Goal: Task Accomplishment & Management: Manage account settings

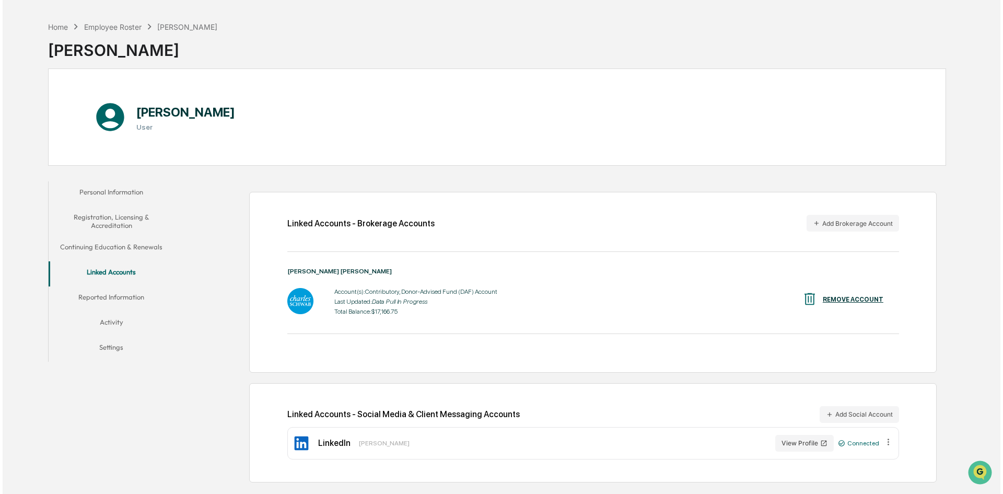
scroll to position [50, 0]
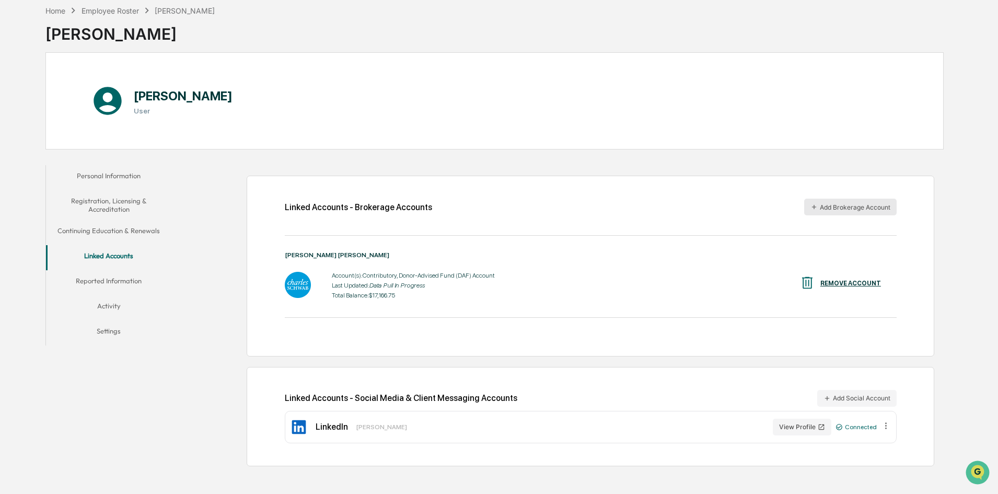
click at [850, 206] on button "Add Brokerage Account" at bounding box center [850, 207] width 93 height 17
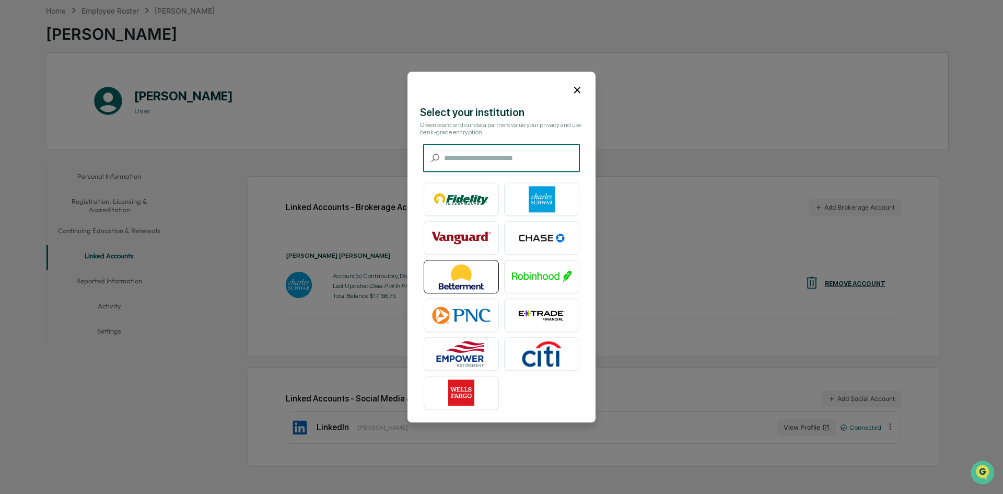
click at [466, 271] on img at bounding box center [462, 276] width 60 height 26
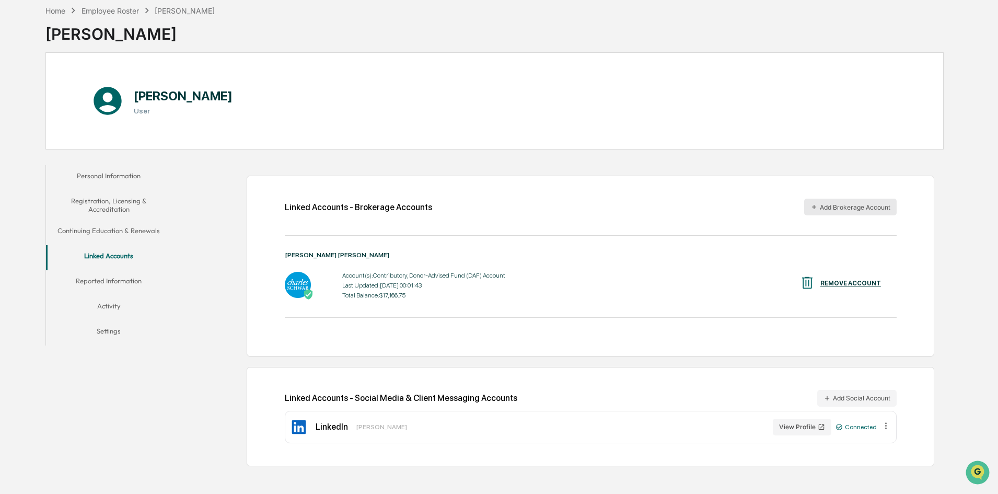
click at [849, 207] on button "Add Brokerage Account" at bounding box center [850, 207] width 93 height 17
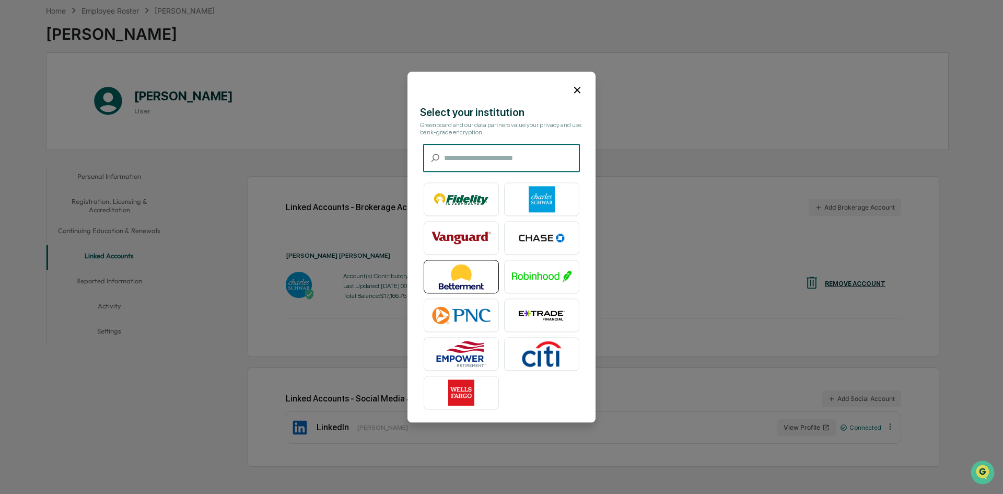
click at [468, 275] on img at bounding box center [462, 276] width 60 height 26
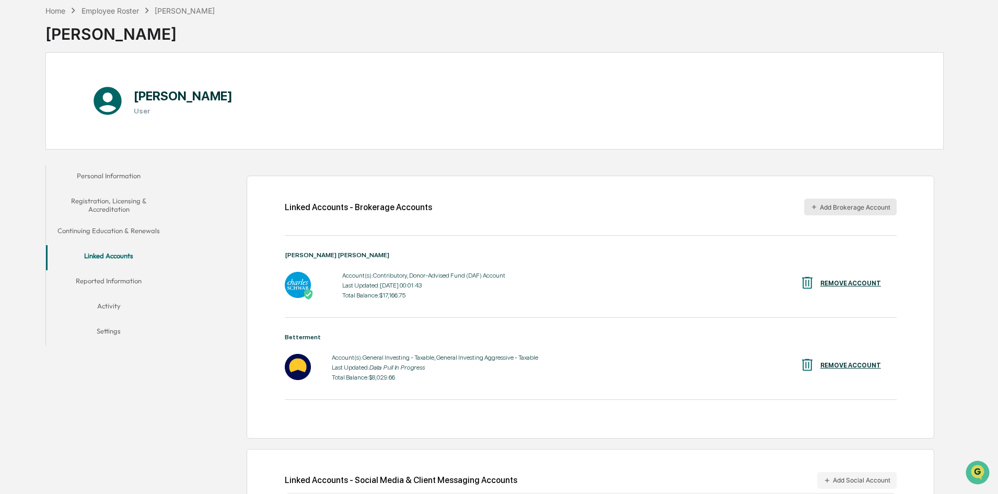
click at [867, 203] on button "Add Brokerage Account" at bounding box center [850, 207] width 93 height 17
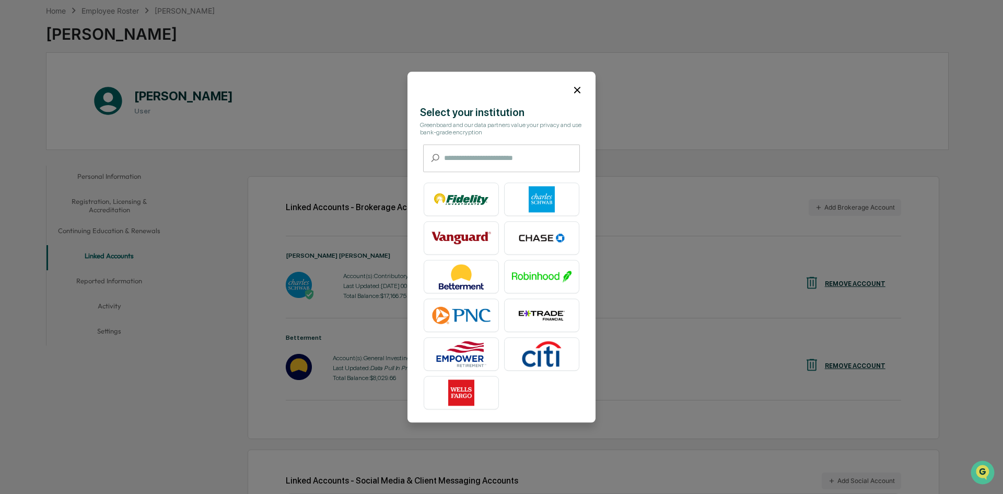
click at [513, 153] on input "text" at bounding box center [512, 158] width 136 height 28
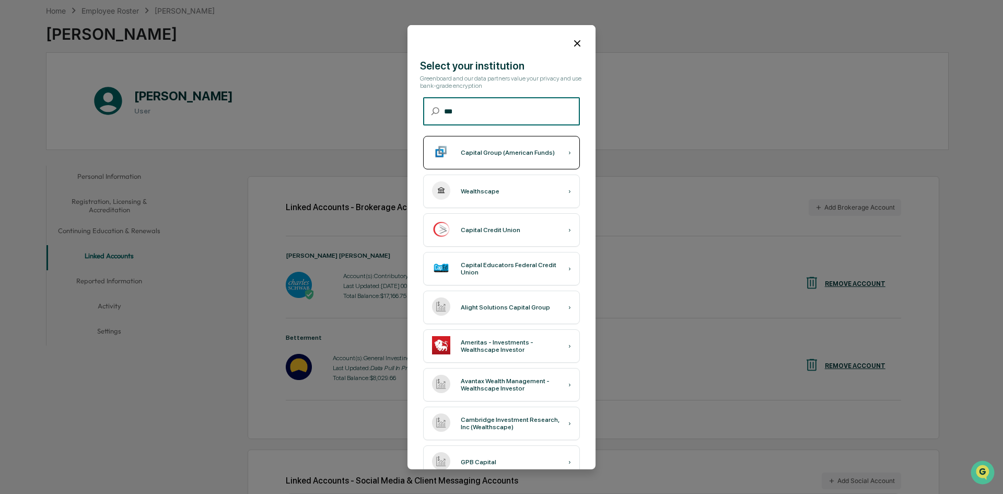
type input "***"
click at [511, 152] on div "Capital Group (American Funds)" at bounding box center [508, 152] width 94 height 7
click at [556, 156] on div "Capital Group (American Funds) ›" at bounding box center [501, 152] width 157 height 33
